Goal: Obtain resource: Download file/media

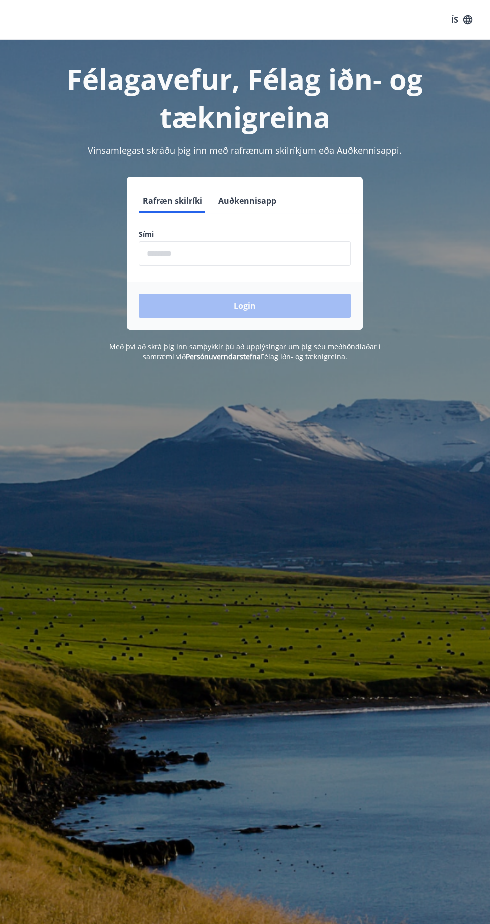
click at [272, 256] on input "phone" at bounding box center [245, 254] width 212 height 25
type input "********"
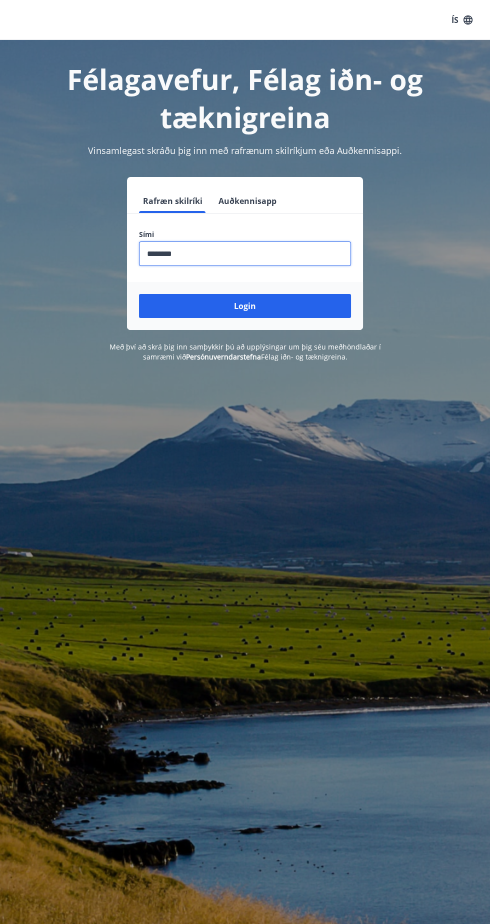
click at [290, 310] on button "Login" at bounding box center [245, 306] width 212 height 24
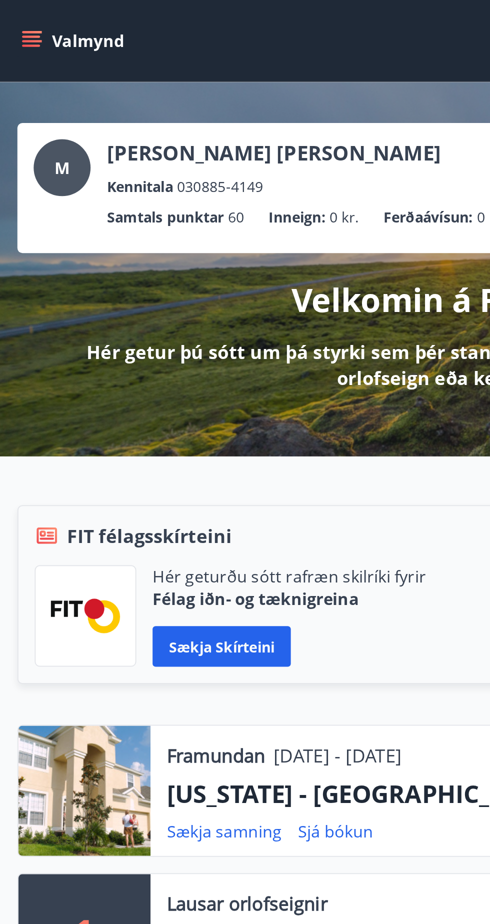
click at [224, 33] on div "Valmynd ÍS M" at bounding box center [245, 20] width 490 height 40
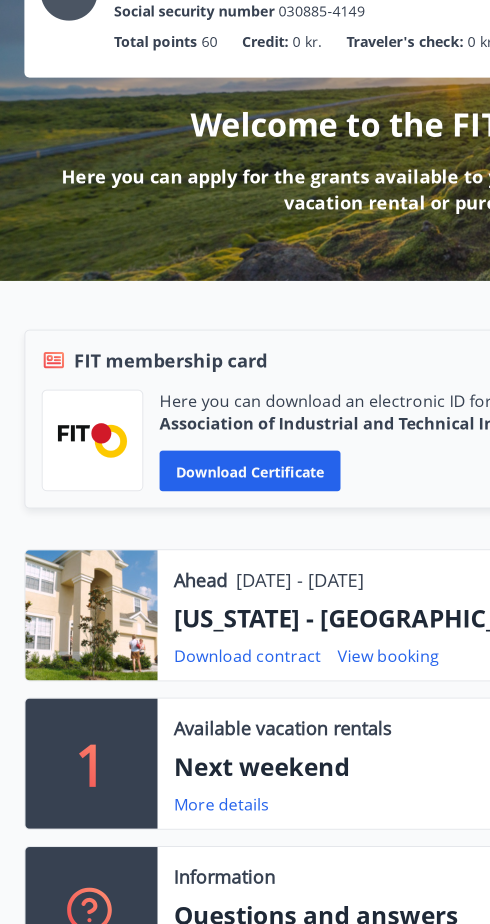
click at [202, 412] on font "View booking" at bounding box center [191, 409] width 50 height 11
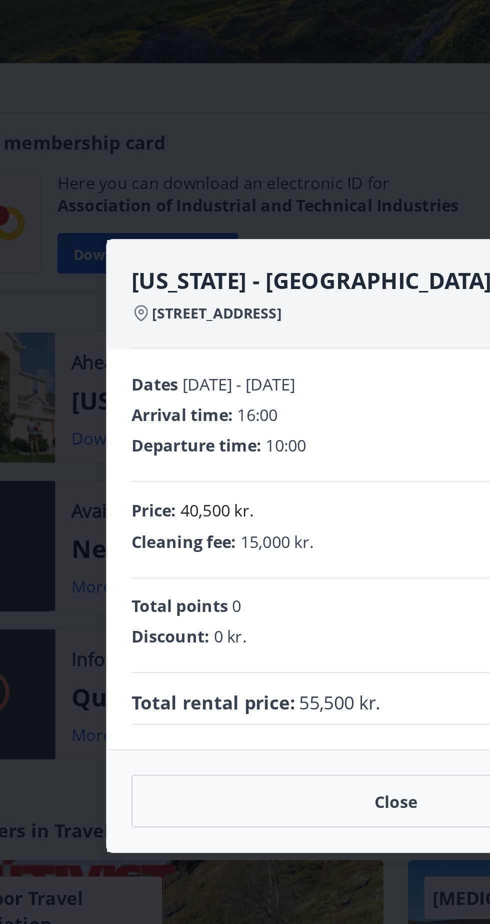
click at [221, 596] on button "Close" at bounding box center [245, 588] width 260 height 26
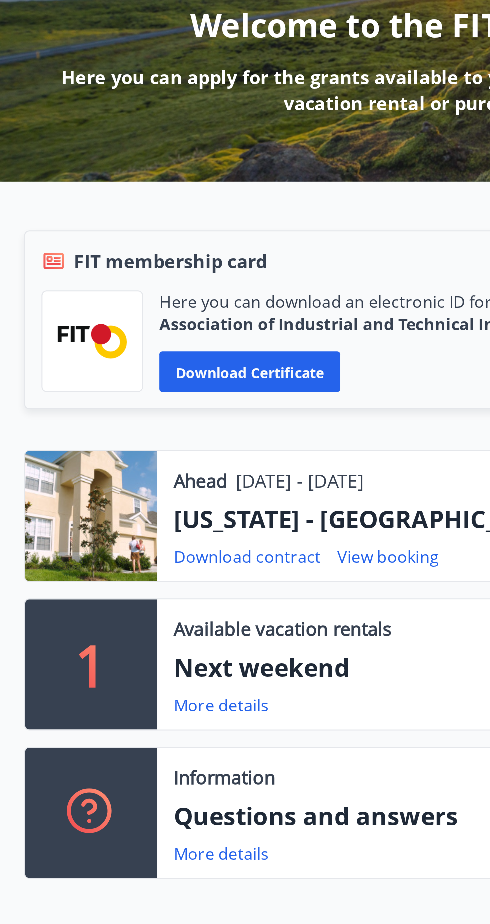
scroll to position [3, 0]
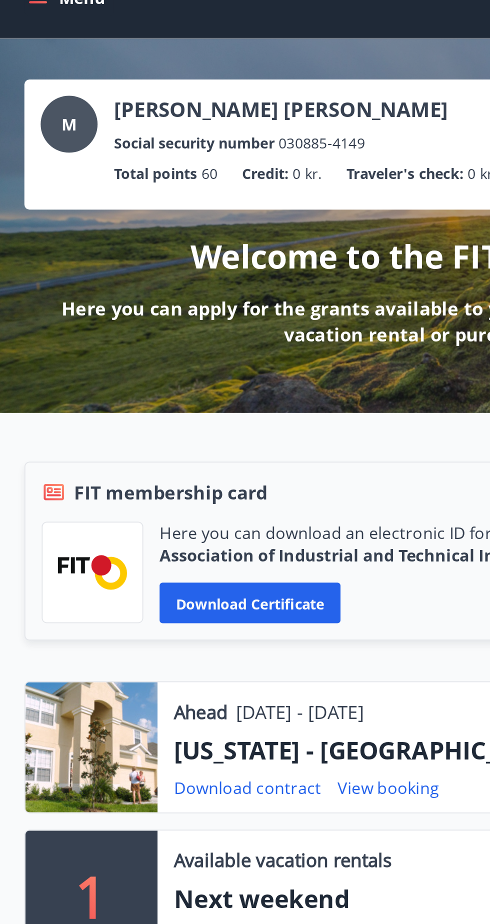
click at [151, 315] on font "Download certificate" at bounding box center [123, 316] width 73 height 10
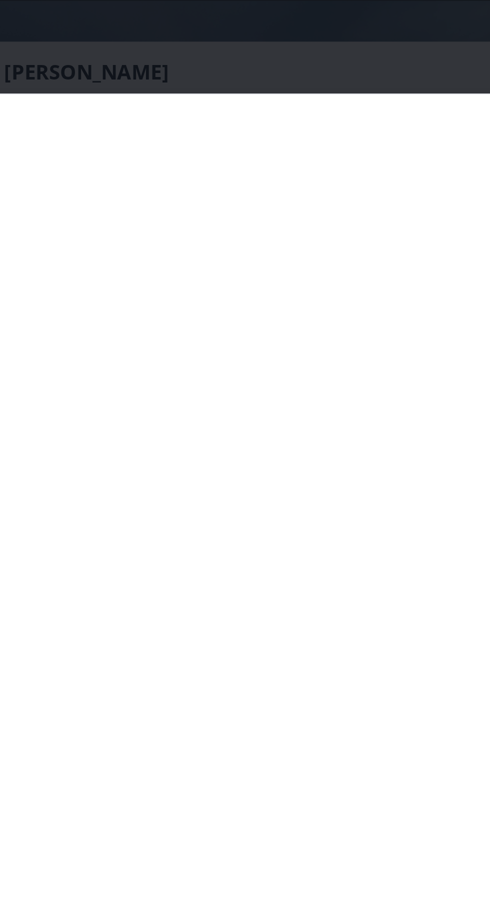
scroll to position [40, 0]
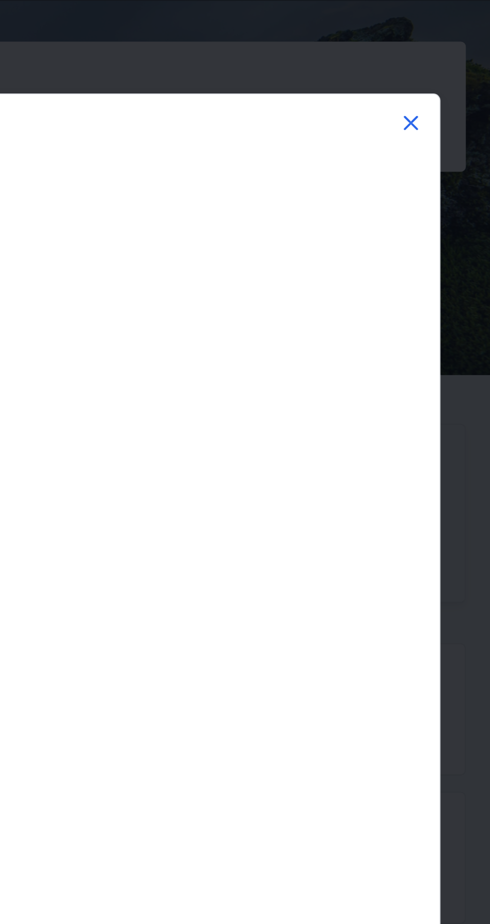
click at [457, 60] on icon at bounding box center [451, 61] width 12 height 12
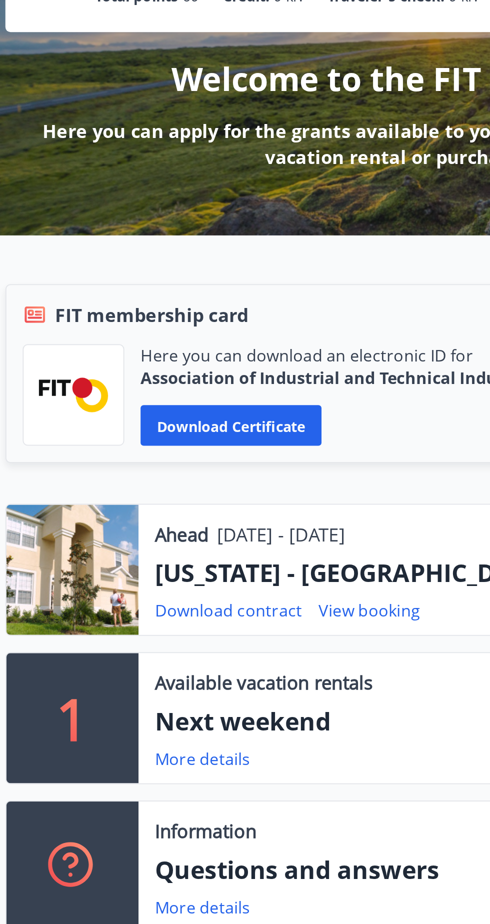
click at [138, 371] on font "Download contract" at bounding box center [122, 369] width 73 height 11
